Goal: Task Accomplishment & Management: Manage account settings

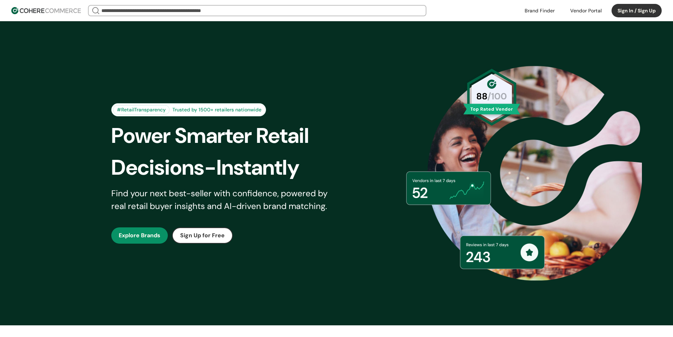
click at [627, 13] on button "Sign In / Sign Up" at bounding box center [636, 10] width 50 height 13
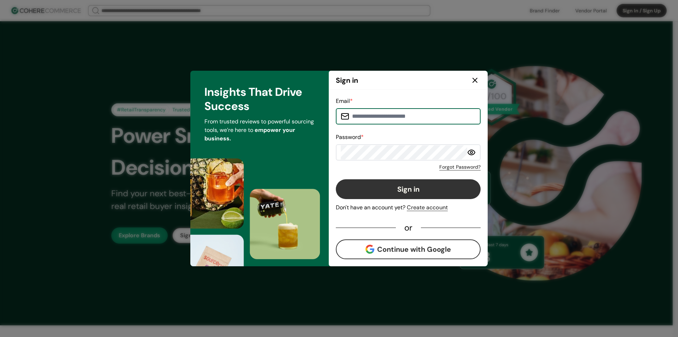
paste input "**********"
type input "**********"
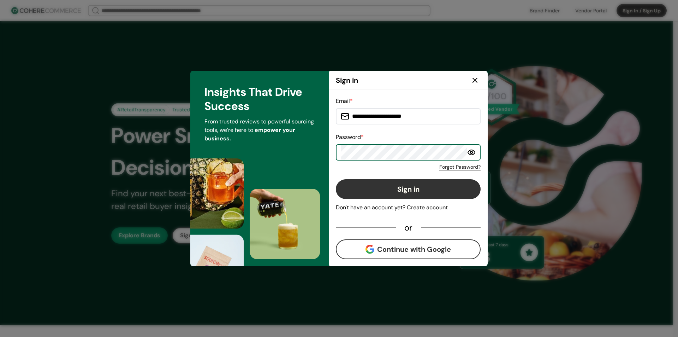
click at [399, 185] on button "Sign in" at bounding box center [408, 189] width 145 height 20
